Goal: Information Seeking & Learning: Learn about a topic

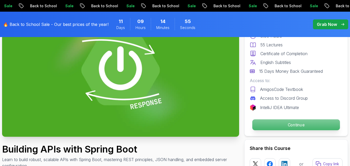
click at [285, 124] on p "Continue" at bounding box center [296, 124] width 88 height 11
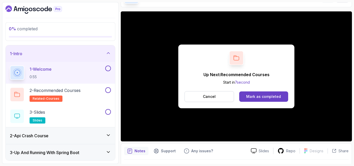
click at [110, 69] on button at bounding box center [108, 69] width 6 height 6
click at [109, 89] on button at bounding box center [108, 90] width 6 height 6
click at [90, 113] on div "3 - Slides slides" at bounding box center [57, 116] width 94 height 15
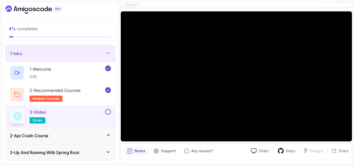
click at [87, 136] on div "2 - Api Crash Course" at bounding box center [60, 136] width 101 height 6
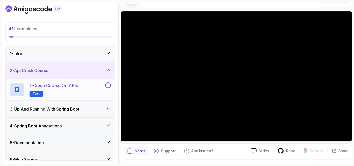
click at [93, 88] on div "1 - Crash Course on APIs Text" at bounding box center [57, 89] width 94 height 15
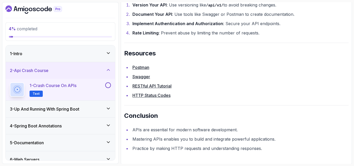
scroll to position [1133, 0]
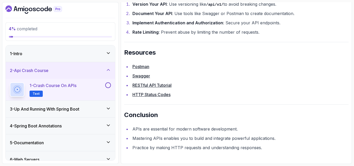
click at [79, 108] on h3 "3 - Up And Running With Spring Boot" at bounding box center [44, 109] width 69 height 6
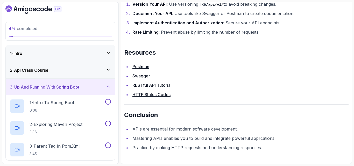
click at [105, 74] on div "2 - Api Crash Course" at bounding box center [60, 70] width 109 height 17
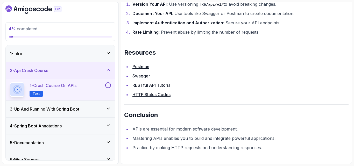
click at [108, 84] on button at bounding box center [108, 85] width 6 height 6
click at [109, 58] on div "1 - Intro" at bounding box center [60, 53] width 109 height 17
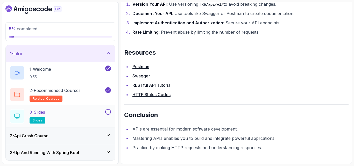
click at [107, 113] on button at bounding box center [108, 112] width 6 height 6
click at [72, 151] on h3 "3 - Up And Running With Spring Boot" at bounding box center [44, 152] width 69 height 6
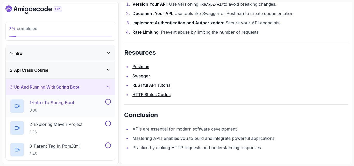
click at [79, 108] on div "1 - Intro To Spring Boot 6:06" at bounding box center [57, 106] width 94 height 15
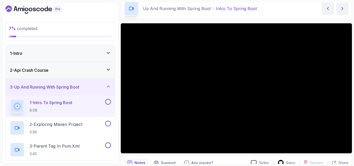
scroll to position [23, 0]
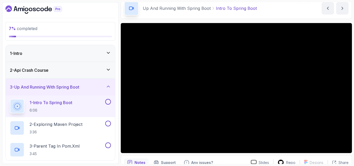
click at [10, 99] on button "1 - Intro To Spring Boot 6:06" at bounding box center [60, 106] width 101 height 15
click at [86, 128] on div "2 - Exploring Maven Project 3:36" at bounding box center [57, 128] width 94 height 15
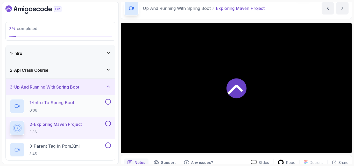
click at [107, 104] on button at bounding box center [108, 102] width 6 height 6
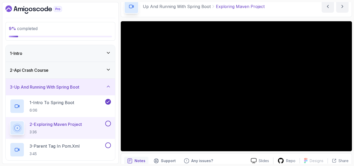
scroll to position [24, 0]
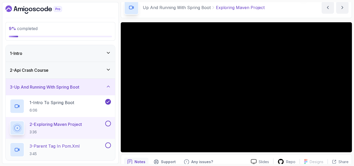
click at [92, 149] on div "3 - Parent Tag In pom.xml 3:45" at bounding box center [57, 149] width 94 height 15
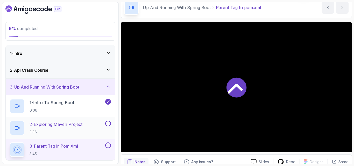
click at [107, 125] on button at bounding box center [108, 124] width 6 height 6
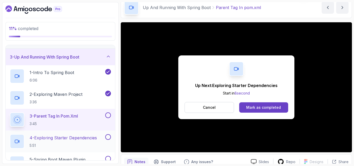
scroll to position [30, 0]
click at [95, 136] on p "4 - Exploring Starter Dependencies" at bounding box center [63, 137] width 67 height 6
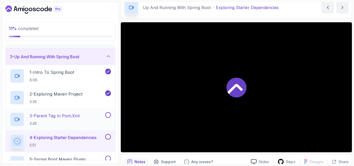
click at [109, 114] on button at bounding box center [108, 115] width 6 height 6
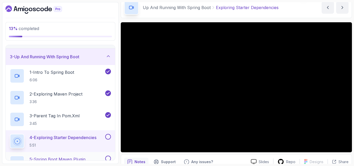
click at [79, 155] on div "5 - Spring Boot Maven Plugin 3:09" at bounding box center [60, 163] width 109 height 22
click at [108, 137] on button at bounding box center [108, 137] width 6 height 6
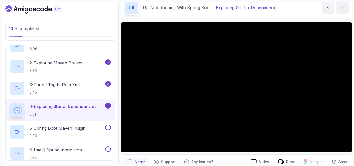
scroll to position [62, 0]
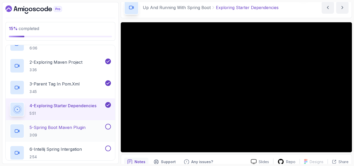
click at [79, 130] on p "5 - Spring Boot Maven Plugin" at bounding box center [58, 127] width 56 height 6
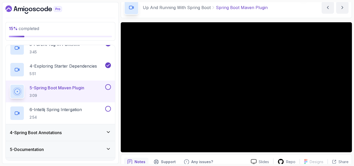
scroll to position [102, 0]
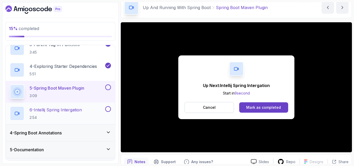
click at [73, 111] on p "6 - Intellij Spring Intergation" at bounding box center [56, 110] width 52 height 6
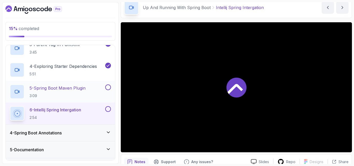
click at [107, 87] on button at bounding box center [108, 87] width 6 height 6
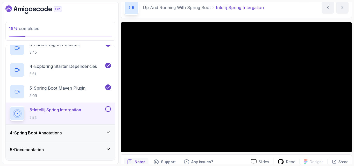
click at [108, 109] on button at bounding box center [108, 109] width 6 height 6
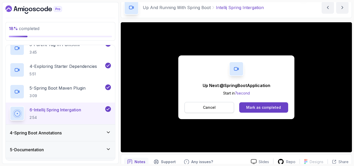
click at [215, 104] on button "Cancel" at bounding box center [208, 107] width 49 height 11
